Goal: Information Seeking & Learning: Learn about a topic

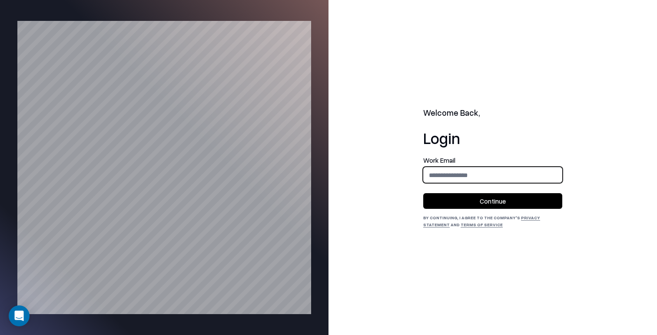
click at [472, 175] on input "email" at bounding box center [493, 175] width 138 height 16
type input "**********"
click at [499, 198] on button "Continue" at bounding box center [492, 201] width 139 height 16
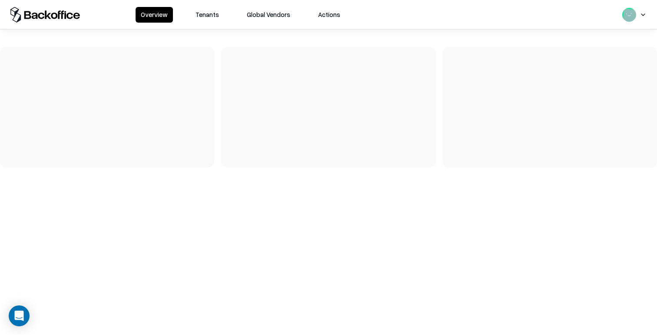
click at [205, 17] on button "Tenants" at bounding box center [207, 15] width 34 height 16
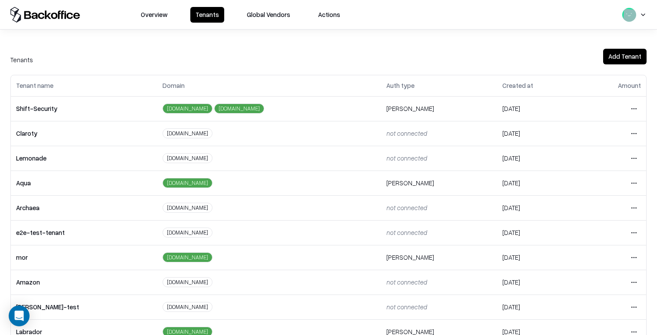
scroll to position [193, 0]
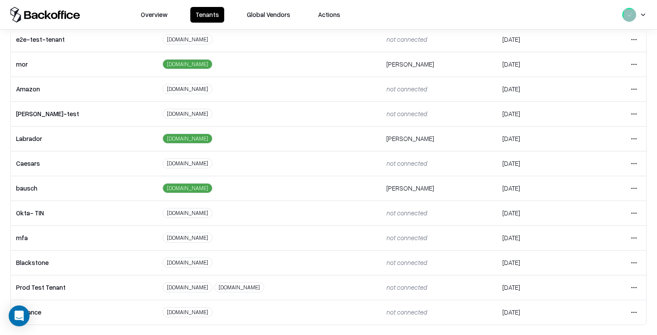
click at [637, 187] on html "Overview Tenants Global Vendors Actions Tenants Add Tenant Tenant name Domain A…" at bounding box center [328, 167] width 657 height 335
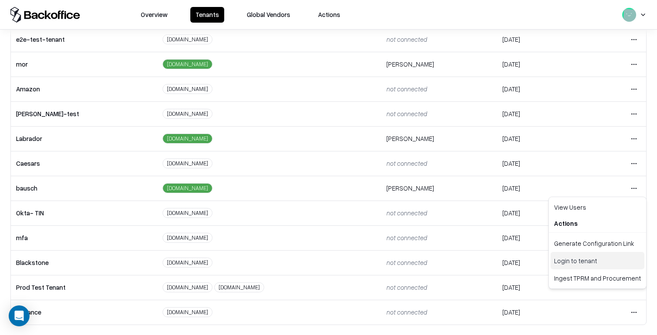
click at [579, 259] on div "Login to tenant" at bounding box center [598, 260] width 94 height 17
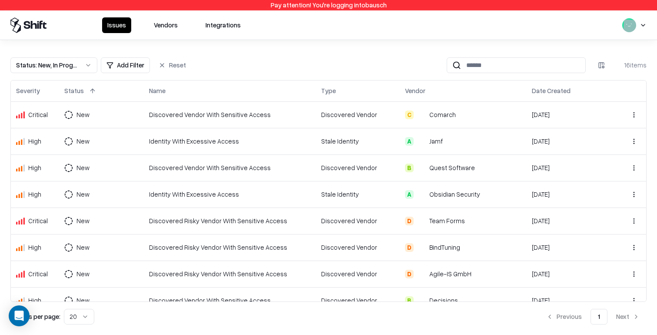
click at [169, 21] on button "Vendors" at bounding box center [166, 25] width 34 height 16
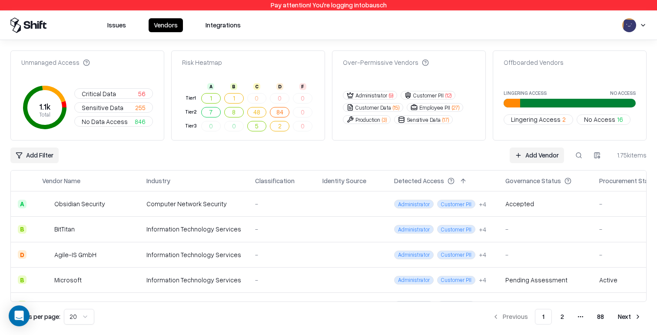
click at [289, 200] on div "-" at bounding box center [281, 203] width 53 height 9
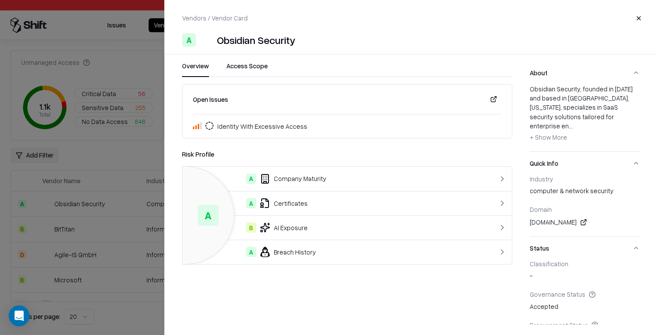
click at [259, 72] on button "Access Scope" at bounding box center [246, 69] width 41 height 16
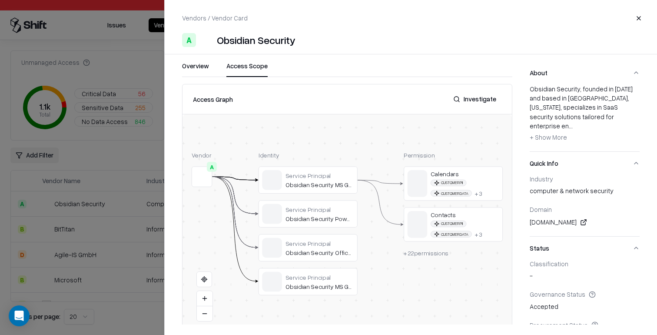
click at [429, 252] on span "+ 22 permissions" at bounding box center [426, 252] width 45 height 7
click at [469, 94] on button "Investigate" at bounding box center [474, 99] width 53 height 16
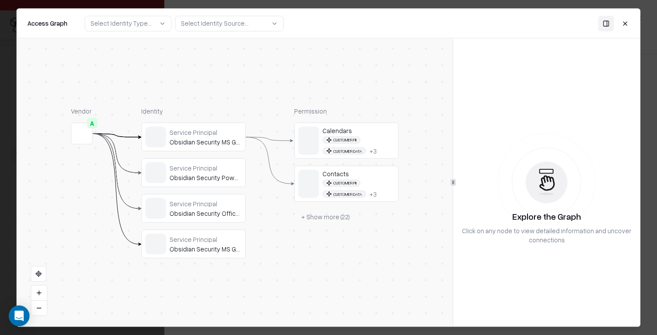
click at [385, 143] on div "Customer PII Customer Data + 3" at bounding box center [358, 145] width 72 height 18
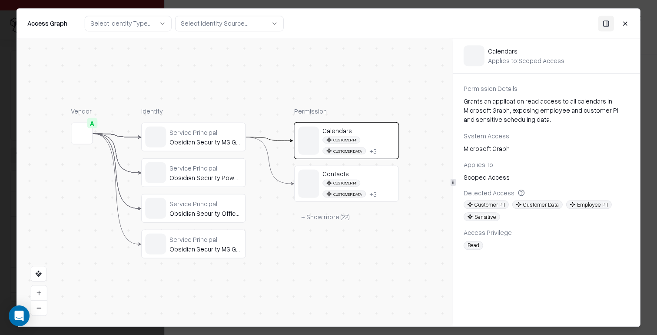
click at [338, 218] on button "+ Show more ( 22 )" at bounding box center [325, 217] width 63 height 16
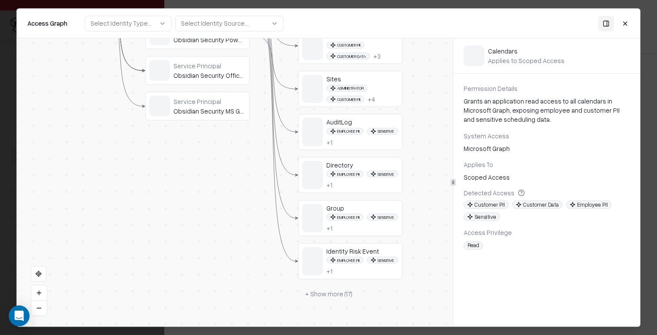
drag, startPoint x: 408, startPoint y: 258, endPoint x: 403, endPoint y: 193, distance: 64.5
click at [403, 193] on div "Vendor A Identity Service Principal Obsidian Security MS Graph Service Principa…" at bounding box center [235, 182] width 436 height 288
click at [334, 294] on button "+ Show more ( 17 )" at bounding box center [328, 294] width 61 height 16
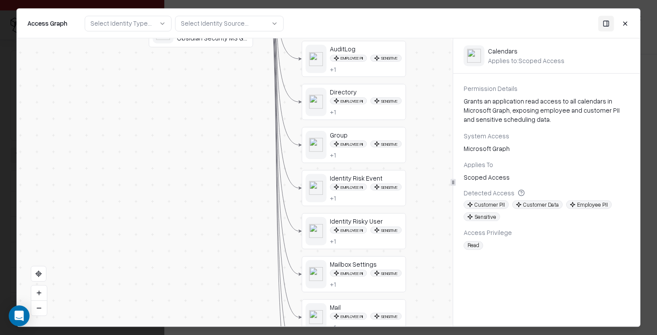
drag, startPoint x: 415, startPoint y: 263, endPoint x: 419, endPoint y: 190, distance: 73.1
click at [419, 190] on div "Vendor A Identity Service Principal Obsidian Security MS Graph Service Principa…" at bounding box center [235, 182] width 436 height 288
drag, startPoint x: 463, startPoint y: 232, endPoint x: 489, endPoint y: 247, distance: 30.0
click at [490, 247] on div "Permission Details Grants an application read access to all calendars in Micros…" at bounding box center [546, 167] width 187 height 166
click at [489, 247] on div "Read" at bounding box center [547, 245] width 166 height 9
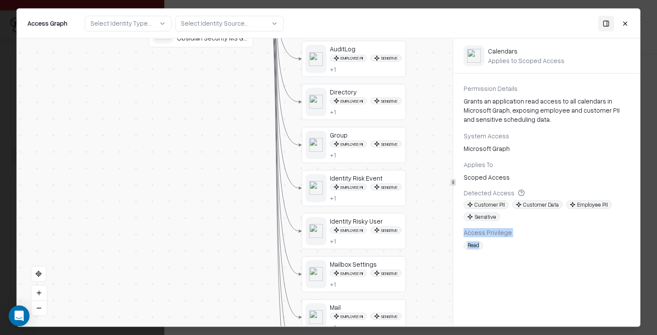
drag, startPoint x: 460, startPoint y: 236, endPoint x: 481, endPoint y: 256, distance: 29.8
click at [481, 256] on div "Calendars Applies to: Scoped Access Permission Details Grants an application re…" at bounding box center [546, 150] width 187 height 225
drag, startPoint x: 463, startPoint y: 227, endPoint x: 544, endPoint y: 256, distance: 85.9
click at [544, 257] on div "Calendars Applies to: Scoped Access Permission Details Grants an application re…" at bounding box center [546, 150] width 187 height 225
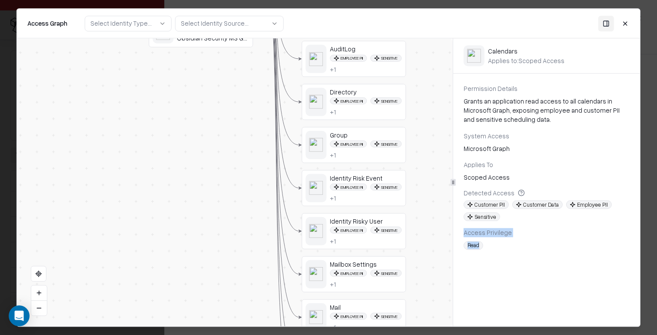
click at [544, 256] on div "Calendars Applies to: Scoped Access Permission Details Grants an application re…" at bounding box center [546, 150] width 187 height 225
drag, startPoint x: 466, startPoint y: 247, endPoint x: 522, endPoint y: 247, distance: 56.5
click at [522, 247] on div "Read" at bounding box center [547, 245] width 166 height 9
drag, startPoint x: 465, startPoint y: 240, endPoint x: 493, endPoint y: 269, distance: 40.3
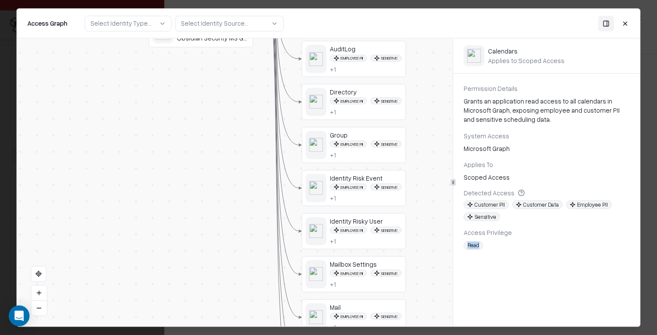
click at [493, 269] on div "Calendars Applies to: Scoped Access Permission Details Grants an application re…" at bounding box center [546, 182] width 187 height 288
click at [473, 246] on span "Read" at bounding box center [474, 245] width 20 height 9
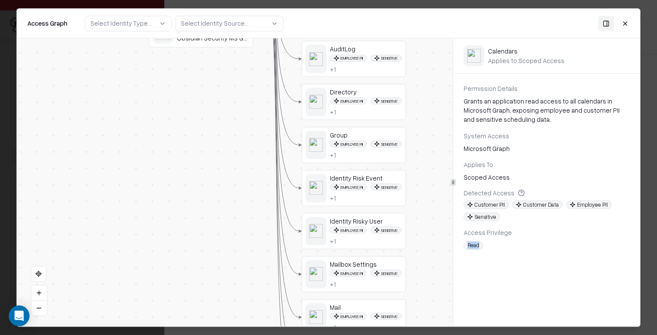
click at [490, 257] on div "Calendars Applies to: Scoped Access Permission Details Grants an application re…" at bounding box center [546, 150] width 187 height 225
drag, startPoint x: 464, startPoint y: 245, endPoint x: 498, endPoint y: 248, distance: 34.0
click at [498, 248] on div "Read" at bounding box center [547, 245] width 166 height 9
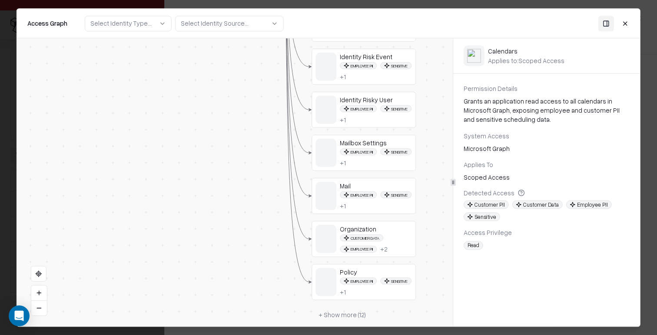
click at [392, 234] on div "Organization Customer Data Employee PII + 2" at bounding box center [376, 239] width 72 height 28
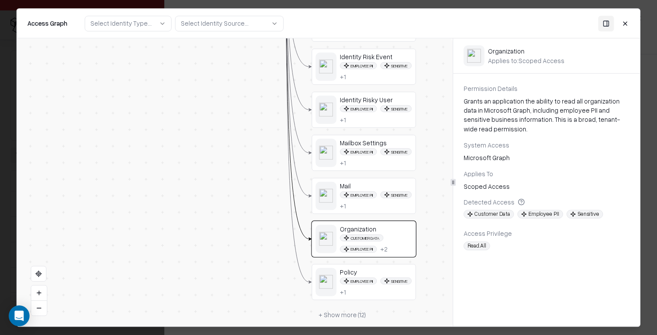
click at [389, 284] on div "Employee PII Sensitive + 1" at bounding box center [376, 286] width 72 height 18
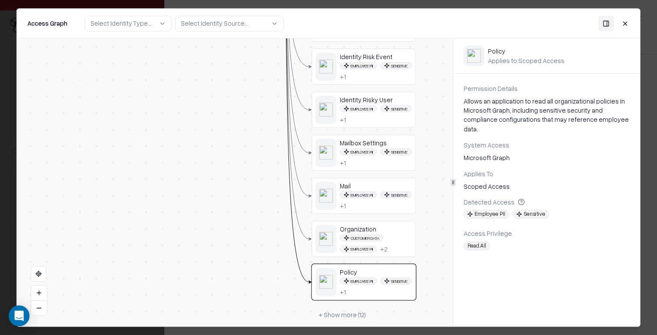
click at [343, 313] on button "+ Show more ( 12 )" at bounding box center [342, 315] width 61 height 16
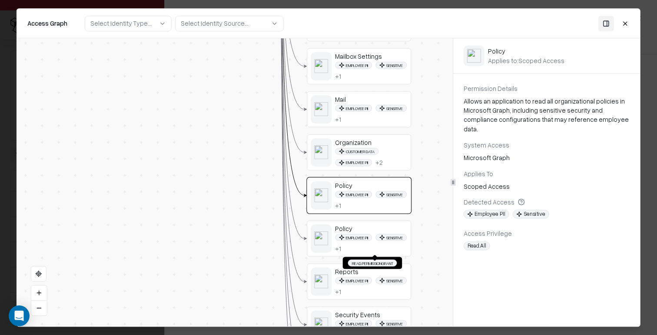
click at [372, 242] on div "Employee PII Sensitive + 1" at bounding box center [371, 243] width 72 height 18
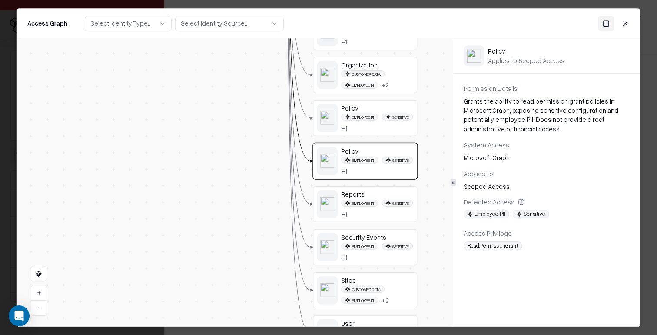
drag, startPoint x: 421, startPoint y: 247, endPoint x: 428, endPoint y: 161, distance: 85.9
click at [428, 161] on div "Vendor A Identity Service Principal Obsidian Security MS Graph Service Principa…" at bounding box center [235, 182] width 436 height 288
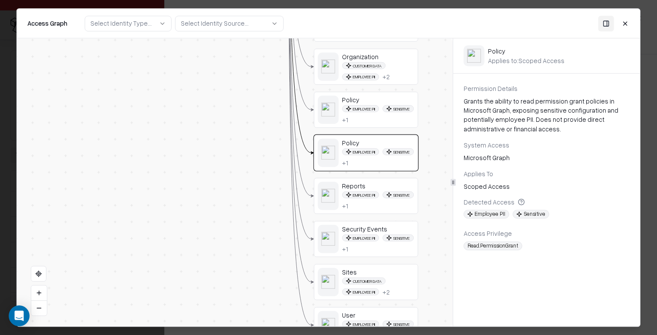
click at [626, 22] on button "Close" at bounding box center [625, 24] width 16 height 16
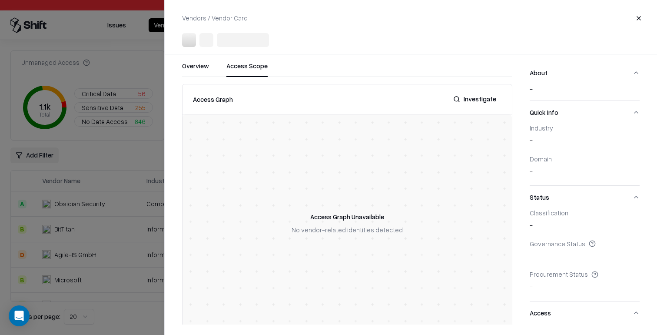
click at [156, 133] on div at bounding box center [328, 167] width 657 height 335
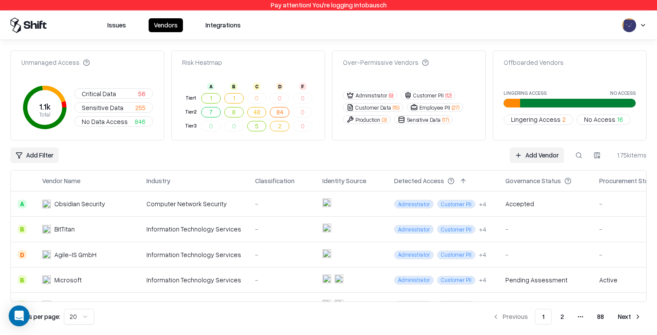
click at [372, 208] on td at bounding box center [351, 203] width 72 height 25
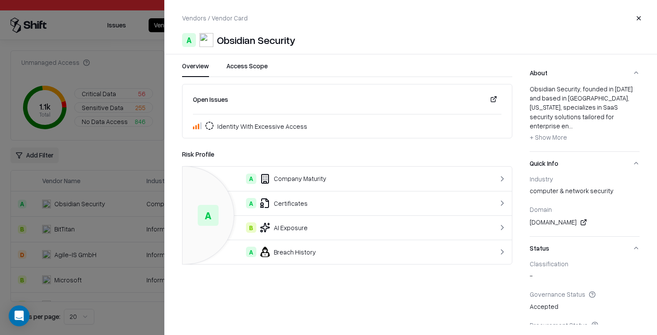
click at [232, 56] on div "Vendors / Vendor Card Close A Obsidian Security Overview Access Scope Open Issu…" at bounding box center [410, 167] width 493 height 335
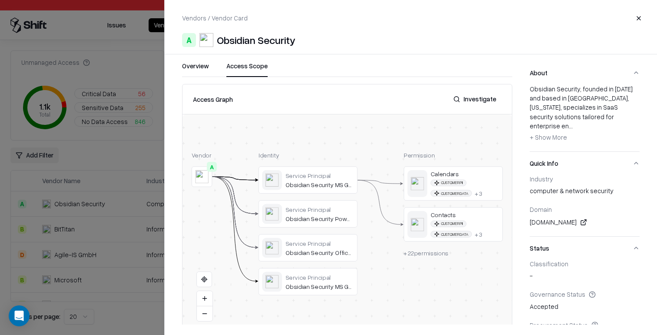
click at [249, 72] on button "Access Scope" at bounding box center [246, 69] width 41 height 16
click at [476, 100] on button "Investigate" at bounding box center [474, 99] width 53 height 16
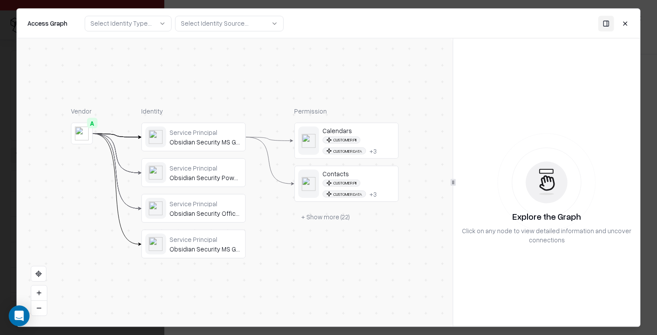
click at [334, 218] on button "+ Show more ( 22 )" at bounding box center [325, 217] width 63 height 16
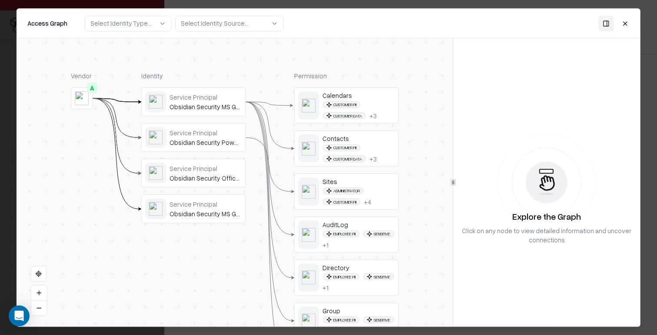
drag, startPoint x: 429, startPoint y: 166, endPoint x: 429, endPoint y: 123, distance: 43.5
click at [429, 123] on div "Vendor A Identity Service Principal Obsidian Security MS Graph Service Principa…" at bounding box center [235, 182] width 436 height 288
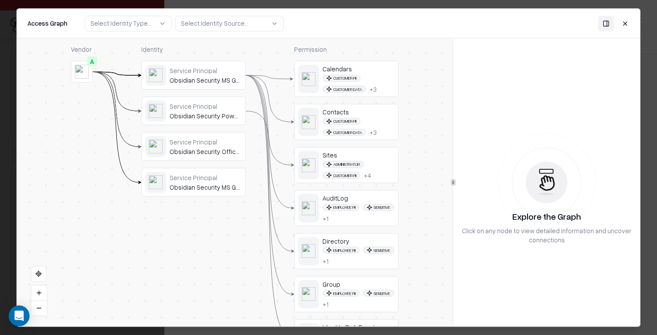
click at [387, 165] on div "Administrator Customer PII + 4" at bounding box center [358, 169] width 72 height 18
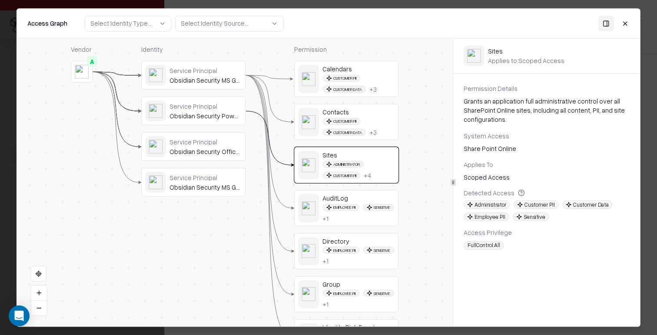
click at [627, 23] on button "Close" at bounding box center [625, 24] width 16 height 16
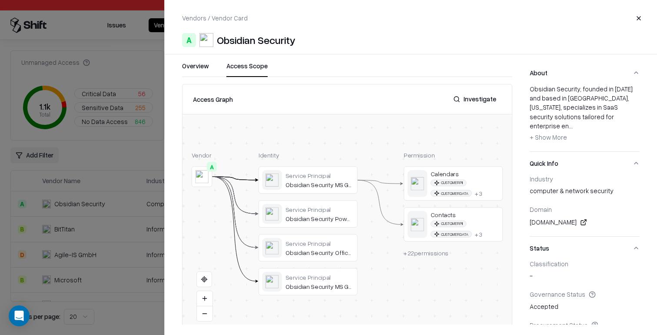
click at [149, 90] on div at bounding box center [328, 167] width 657 height 335
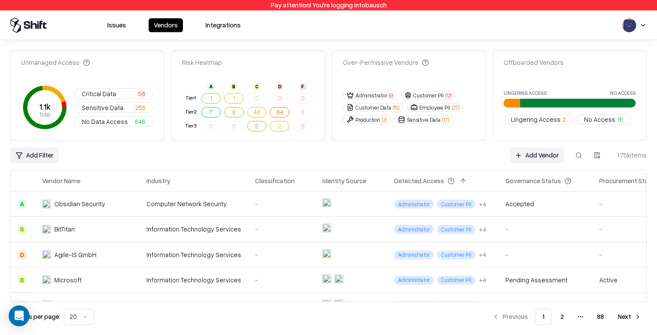
click at [456, 264] on td "Administrator Customer PII + 4" at bounding box center [442, 254] width 111 height 25
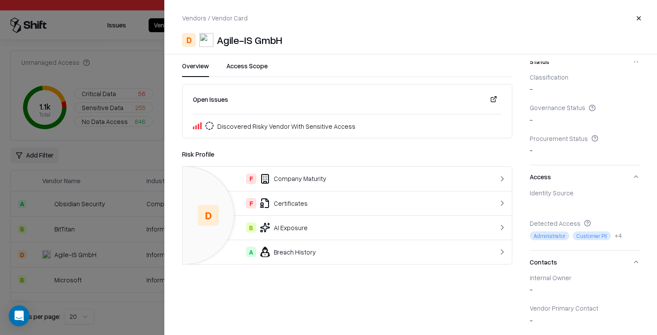
scroll to position [187, 0]
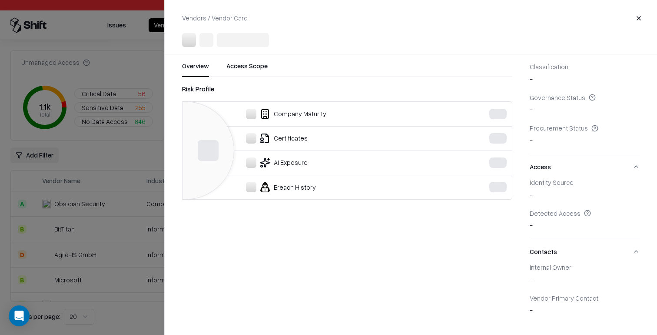
scroll to position [146, 0]
click at [115, 154] on div at bounding box center [328, 167] width 657 height 335
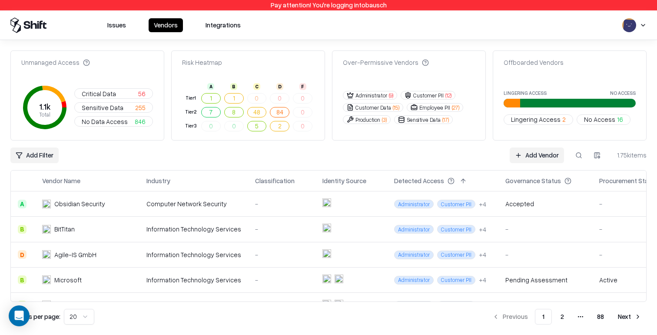
click at [400, 263] on td "Administrator Customer PII + 4" at bounding box center [442, 254] width 111 height 25
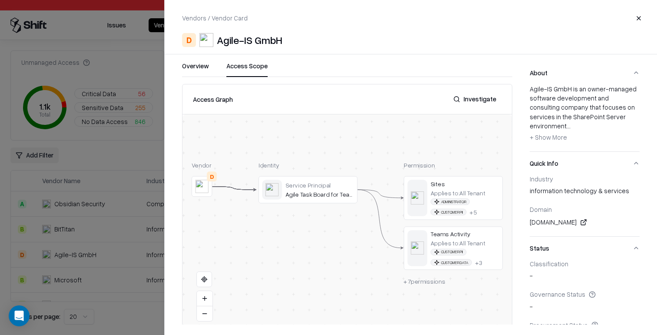
click at [262, 72] on button "Access Scope" at bounding box center [246, 69] width 41 height 16
click at [477, 98] on button "Investigate" at bounding box center [474, 99] width 53 height 16
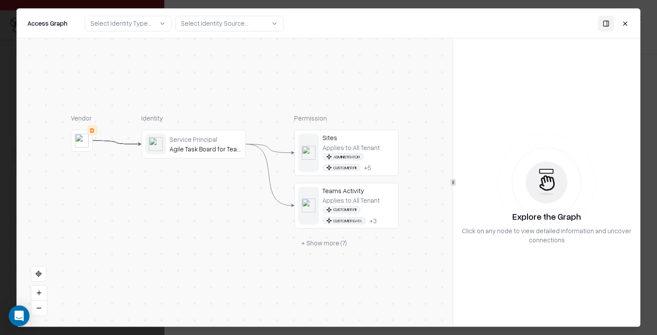
click at [329, 244] on button "+ Show more ( 7 )" at bounding box center [324, 243] width 60 height 16
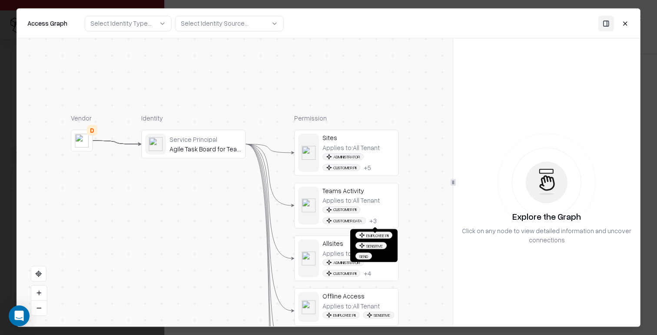
click at [372, 222] on div "+ 3" at bounding box center [372, 220] width 7 height 8
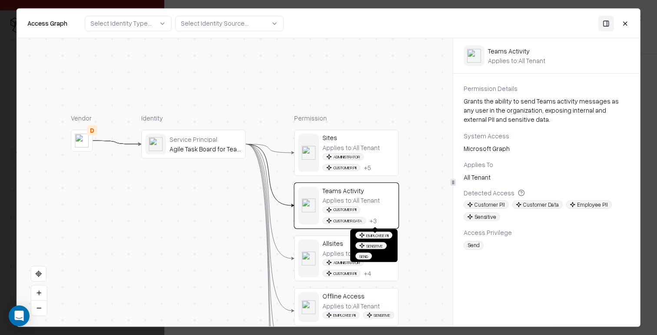
click at [366, 248] on div "Allsites Applies to: All Tenant Administrator Customer PII + 4" at bounding box center [358, 258] width 72 height 38
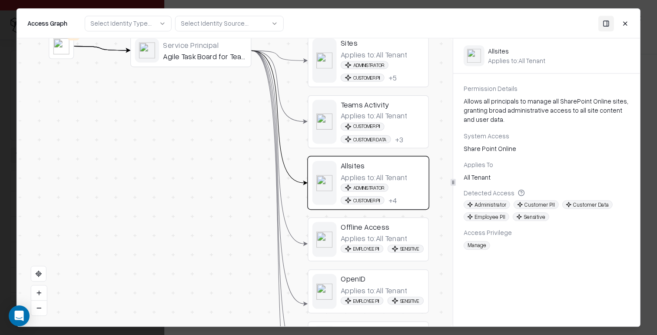
click at [621, 19] on button "Close" at bounding box center [625, 24] width 16 height 16
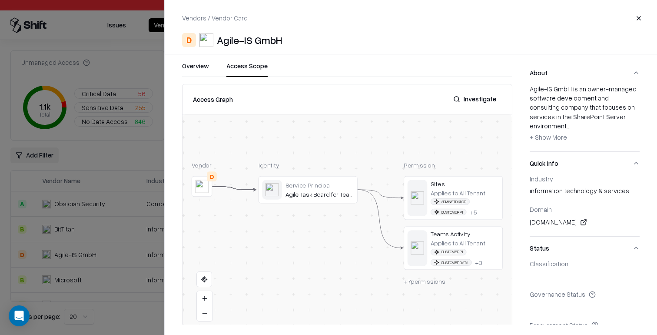
click at [110, 232] on div at bounding box center [328, 167] width 657 height 335
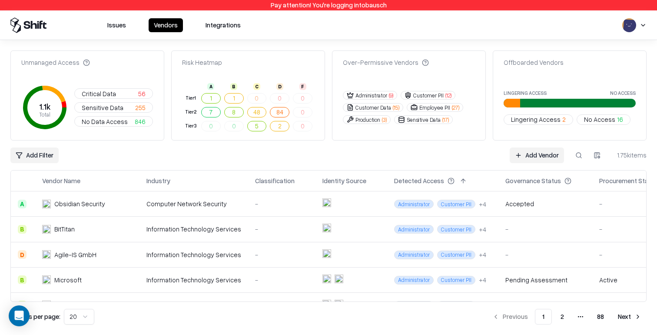
click at [554, 204] on div "Accepted" at bounding box center [545, 203] width 80 height 9
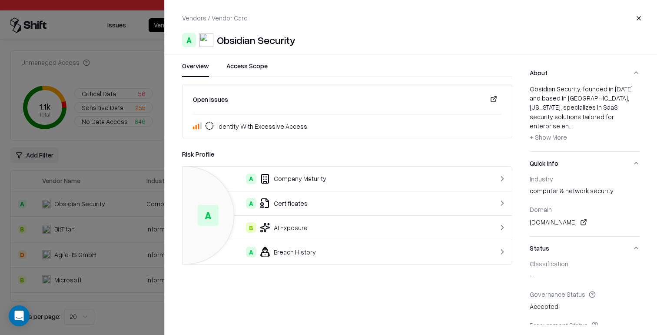
scroll to position [187, 0]
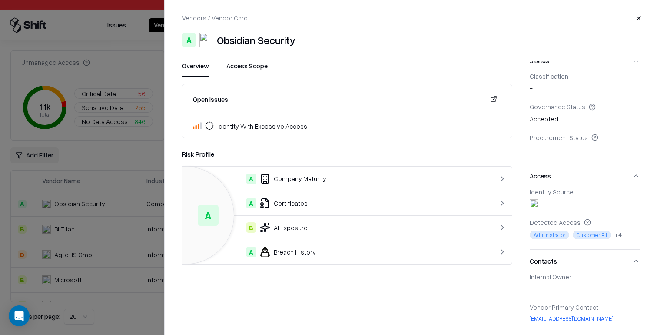
click at [242, 69] on button "Access Scope" at bounding box center [246, 69] width 41 height 16
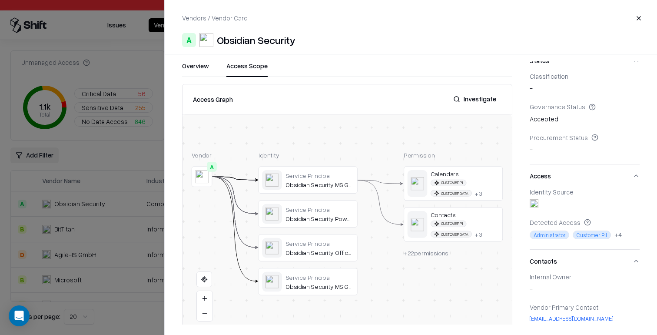
click at [478, 103] on button "Investigate" at bounding box center [474, 99] width 53 height 16
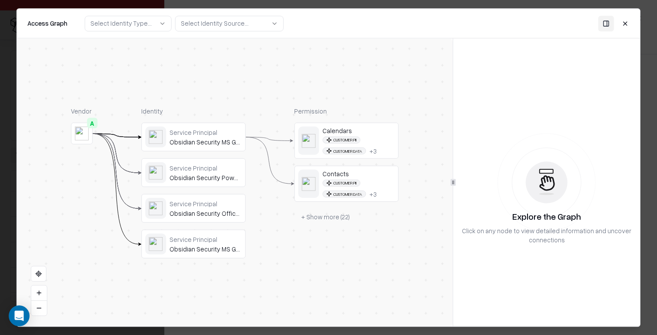
click at [323, 214] on button "+ Show more ( 22 )" at bounding box center [325, 217] width 63 height 16
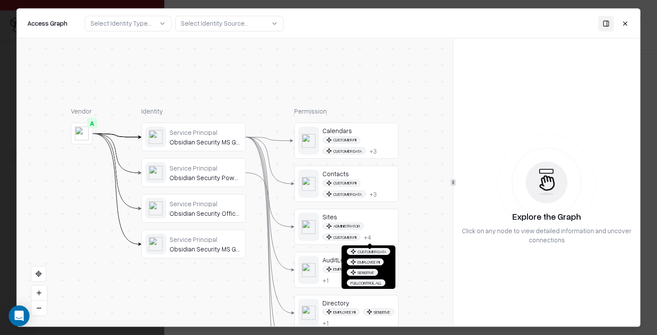
click at [371, 240] on div "+ 4" at bounding box center [367, 236] width 7 height 8
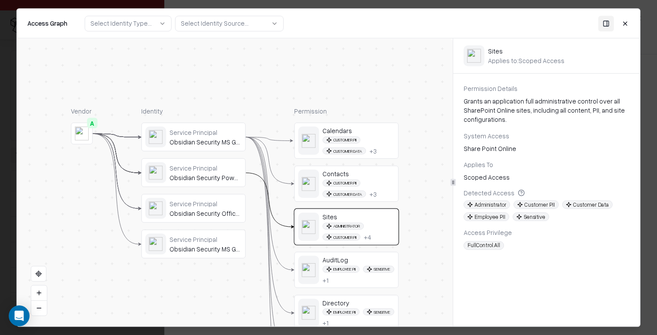
click at [473, 235] on div "Access Privilege" at bounding box center [547, 232] width 166 height 9
copy div "Access Privilege"
click at [528, 275] on div "Sites Applies to: Scoped Access Permission Details Grants an application full a…" at bounding box center [546, 182] width 187 height 288
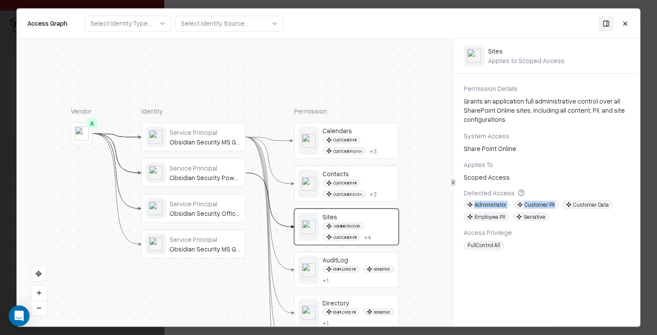
drag, startPoint x: 470, startPoint y: 201, endPoint x: 557, endPoint y: 216, distance: 88.6
click at [557, 216] on div "Administrator Customer PII Customer Data Employee PII Sensitive" at bounding box center [547, 210] width 166 height 21
drag, startPoint x: 557, startPoint y: 216, endPoint x: 459, endPoint y: 209, distance: 98.0
click at [459, 209] on div "Permission Details Grants an application full administrative control over all S…" at bounding box center [546, 167] width 187 height 166
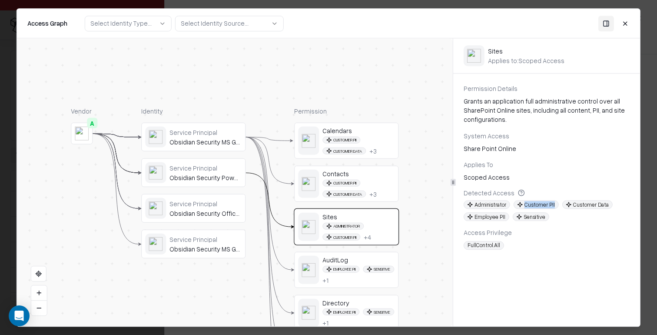
click at [459, 209] on div "Permission Details Grants an application full administrative control over all S…" at bounding box center [546, 167] width 187 height 166
click at [623, 19] on button "Close" at bounding box center [625, 24] width 16 height 16
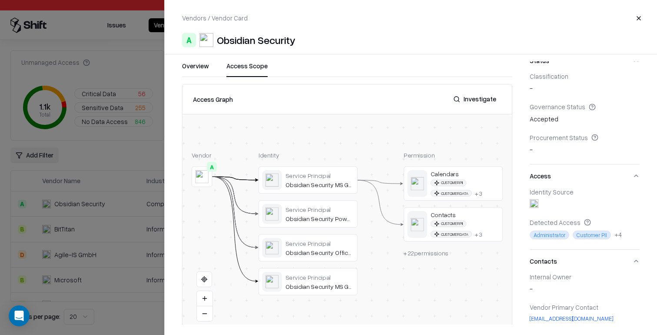
click at [131, 184] on div at bounding box center [328, 167] width 657 height 335
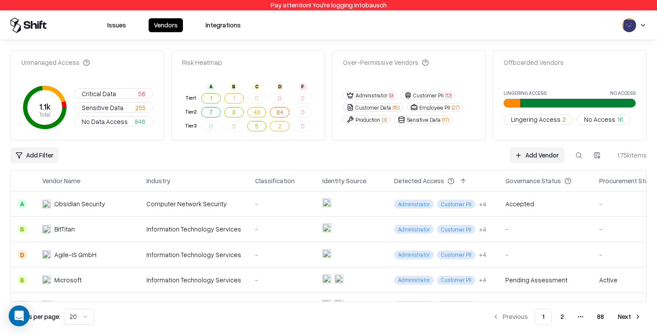
click at [399, 61] on div "Over-Permissive Vendors" at bounding box center [386, 62] width 86 height 9
click at [405, 70] on div "Over-Permissive Vendors" at bounding box center [408, 66] width 153 height 17
